Goal: Contribute content

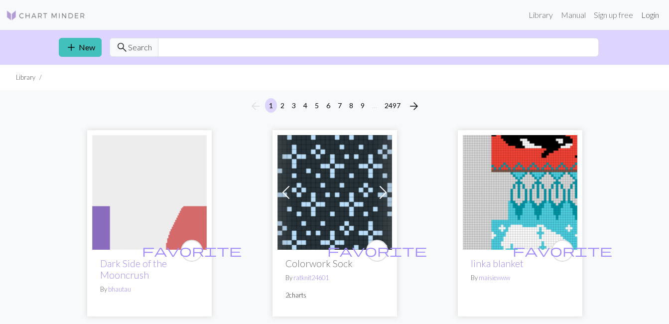
click at [650, 19] on link "Login" at bounding box center [650, 15] width 26 height 20
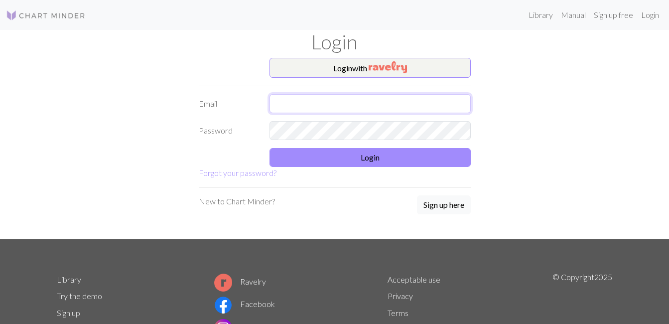
click at [363, 100] on input "text" at bounding box center [369, 103] width 201 height 19
type input "[EMAIL_ADDRESS][DOMAIN_NAME]"
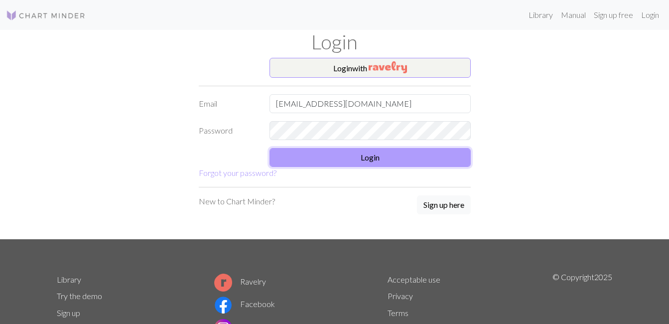
click at [349, 160] on button "Login" at bounding box center [369, 157] width 201 height 19
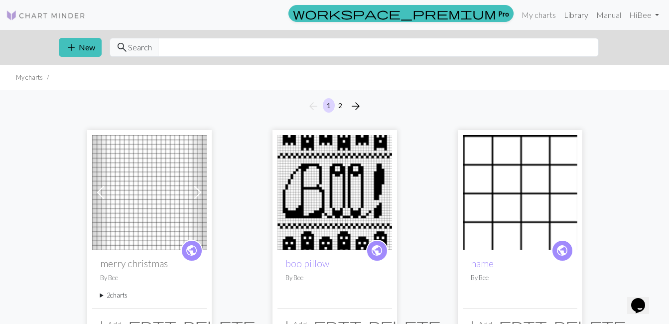
click at [570, 18] on link "Library" at bounding box center [576, 15] width 32 height 20
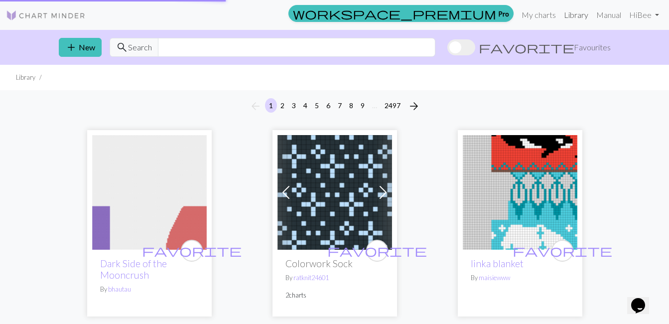
click at [578, 11] on link "Library" at bounding box center [576, 15] width 32 height 20
click at [342, 47] on input "text" at bounding box center [296, 47] width 277 height 19
type input "star wars"
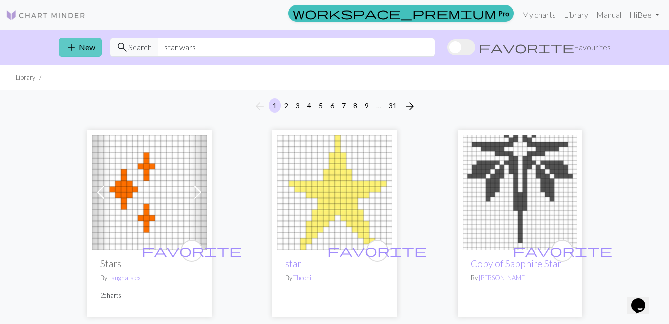
click at [66, 46] on span "add" at bounding box center [71, 47] width 12 height 14
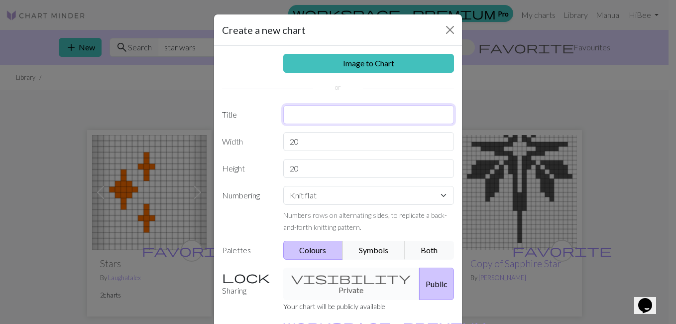
click at [325, 111] on input "text" at bounding box center [368, 114] width 171 height 19
type input "star wars blanket"
click at [319, 140] on input "20" at bounding box center [368, 141] width 171 height 19
type input "2"
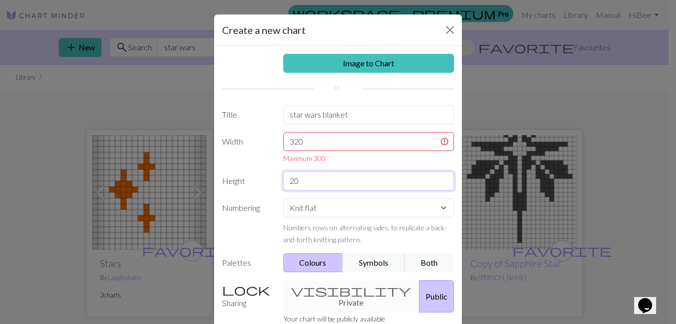
click at [317, 163] on div "Image to Chart Title star wars blanket Width 320 Maximum 300 Height 20 Numberin…" at bounding box center [338, 213] width 248 height 334
click at [316, 140] on input "320" at bounding box center [368, 141] width 171 height 19
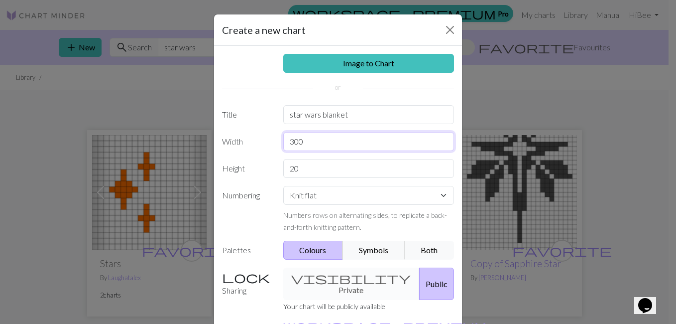
type input "300"
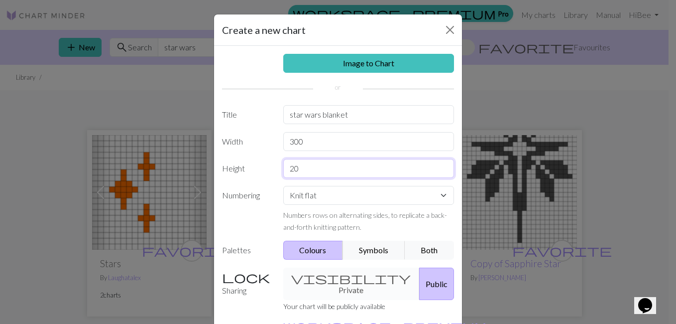
click at [310, 167] on input "20" at bounding box center [368, 168] width 171 height 19
type input "2"
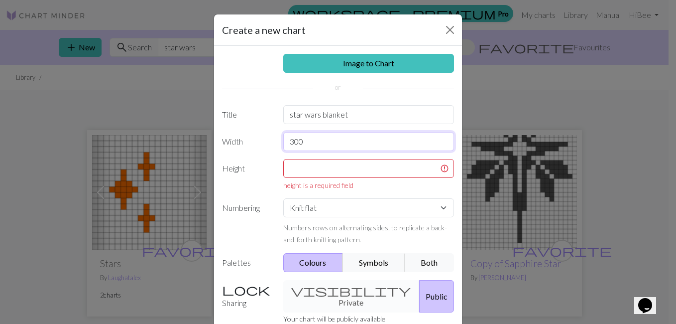
click at [315, 144] on input "300" at bounding box center [368, 141] width 171 height 19
type input "3"
type input "280"
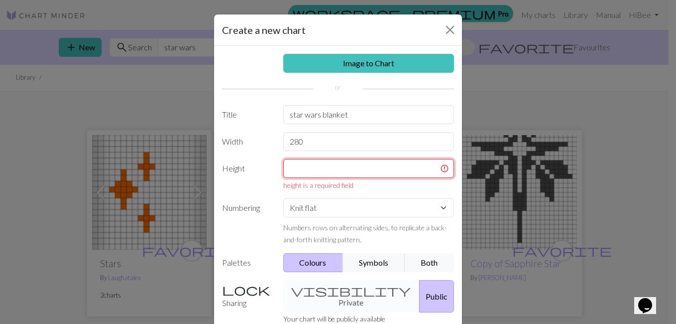
click at [315, 167] on input "text" at bounding box center [368, 168] width 171 height 19
